Goal: Check status: Check status

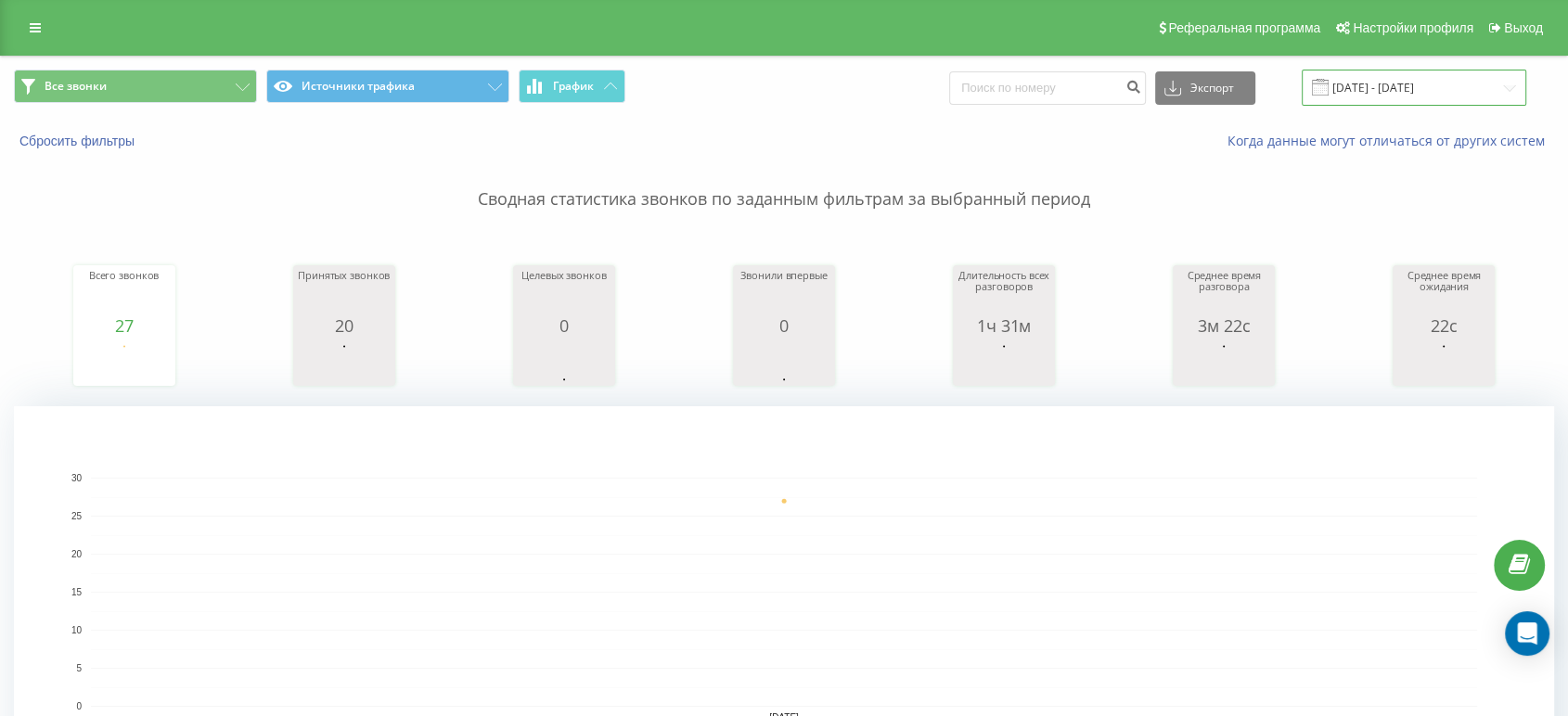
click at [1358, 84] on input "[DATE] - [DATE]" at bounding box center [1414, 87] width 225 height 36
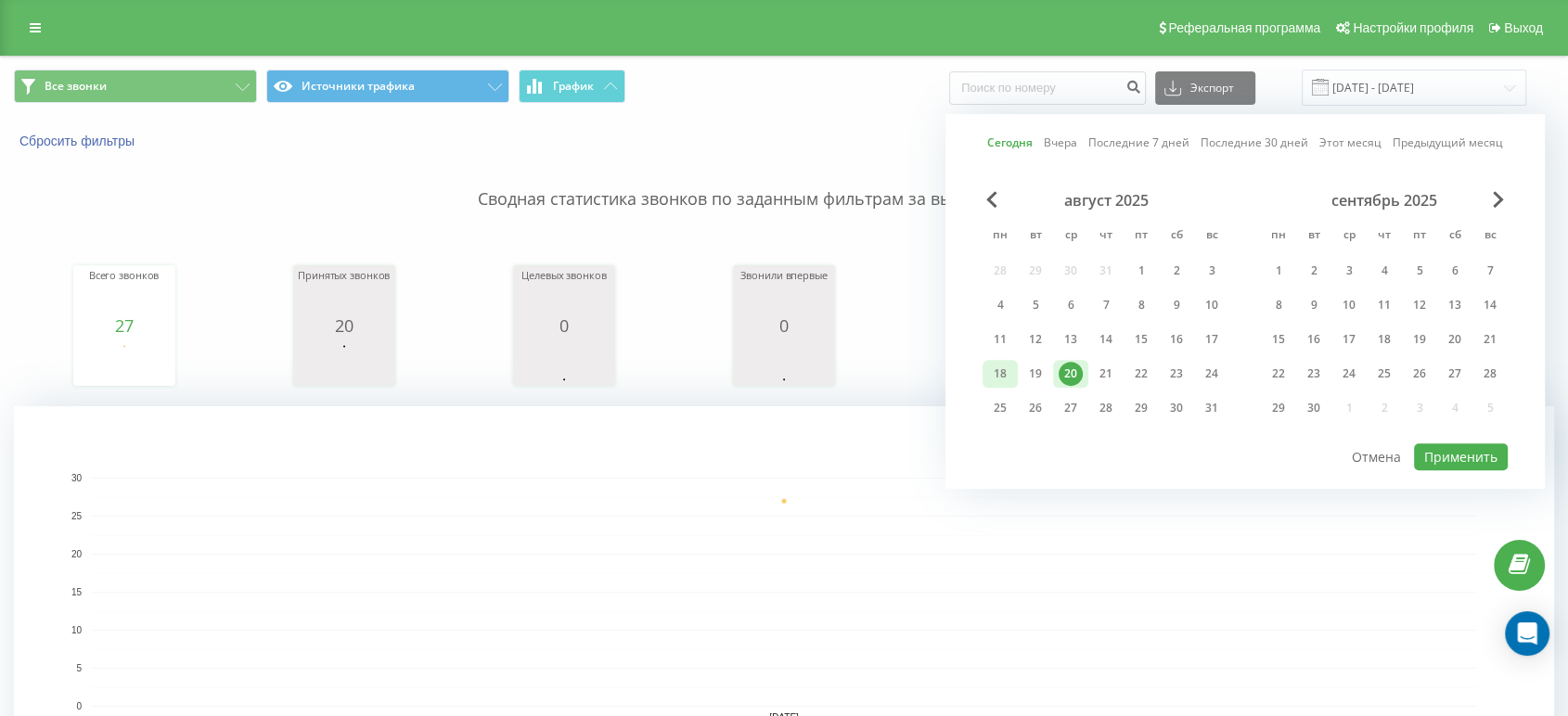
click at [1008, 362] on div "18" at bounding box center [999, 373] width 24 height 24
click at [1089, 360] on div "21" at bounding box center [1106, 373] width 36 height 28
click at [1000, 367] on div "18" at bounding box center [999, 373] width 24 height 24
click at [1083, 368] on div "20" at bounding box center [1070, 373] width 36 height 28
click at [1465, 456] on button "Применить" at bounding box center [1460, 456] width 94 height 27
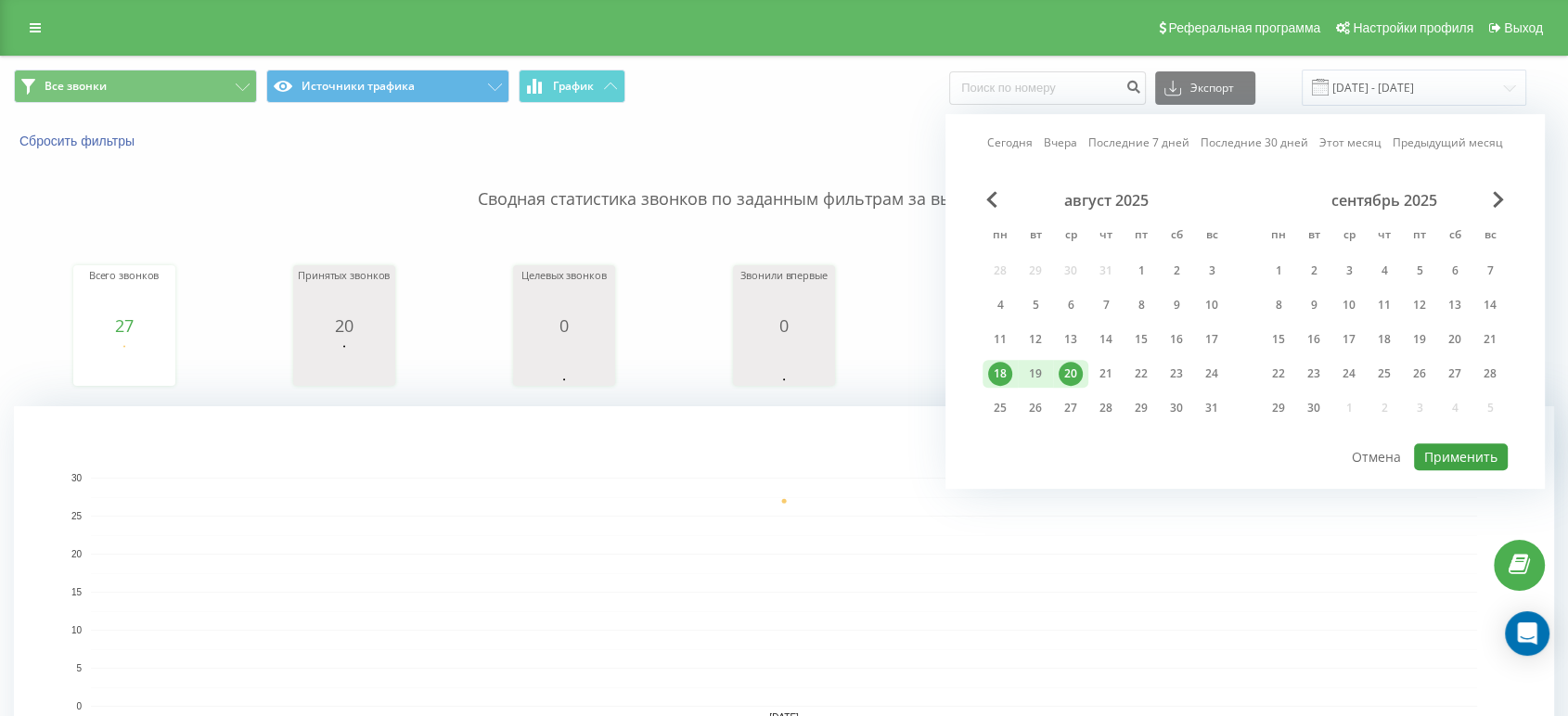
type input "[DATE] - [DATE]"
